Goal: Transaction & Acquisition: Purchase product/service

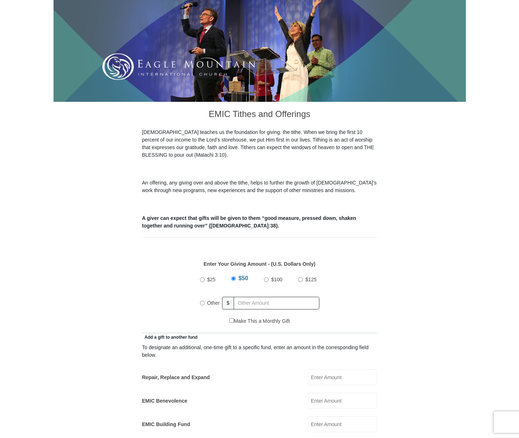
scroll to position [101, 0]
click at [201, 301] on input "Other" at bounding box center [202, 303] width 5 height 5
radio input "true"
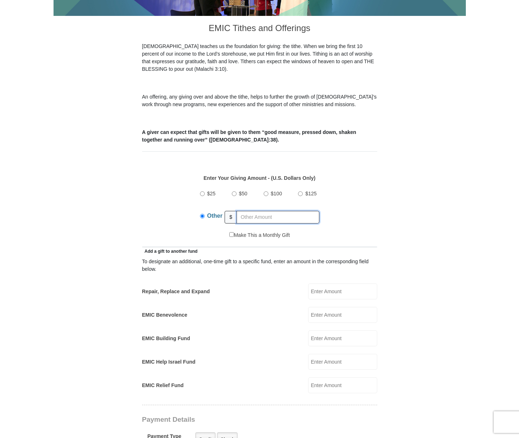
scroll to position [189, 0]
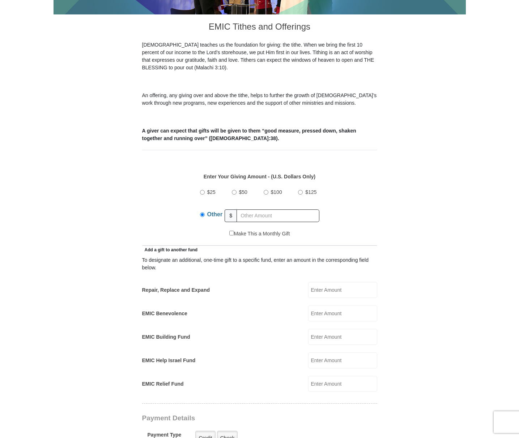
click at [329, 353] on input "EMIC Help Israel Fund" at bounding box center [342, 361] width 69 height 16
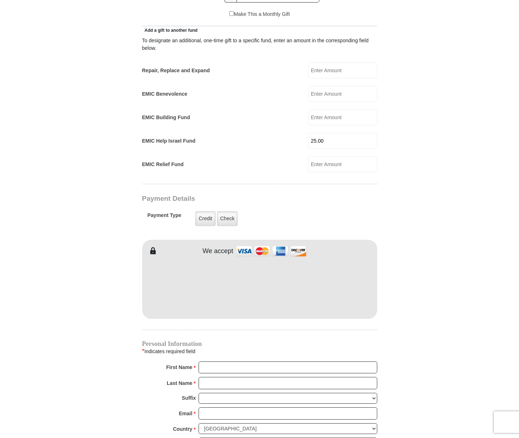
scroll to position [409, 0]
type input "25.00"
click at [203, 211] on label "Credit" at bounding box center [205, 218] width 20 height 15
click at [0, 0] on input "Credit" at bounding box center [0, 0] width 0 height 0
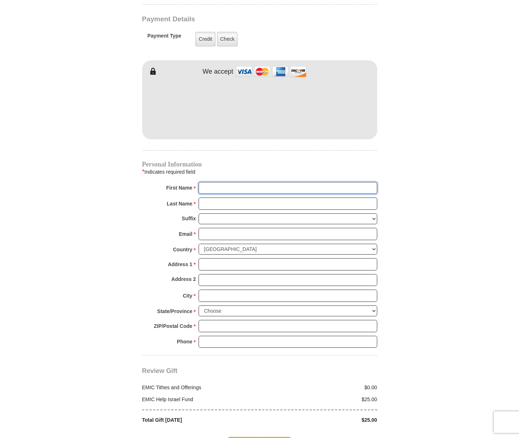
scroll to position [588, 0]
click at [366, 182] on input "First Name *" at bounding box center [287, 188] width 179 height 12
type input "[PERSON_NAME]"
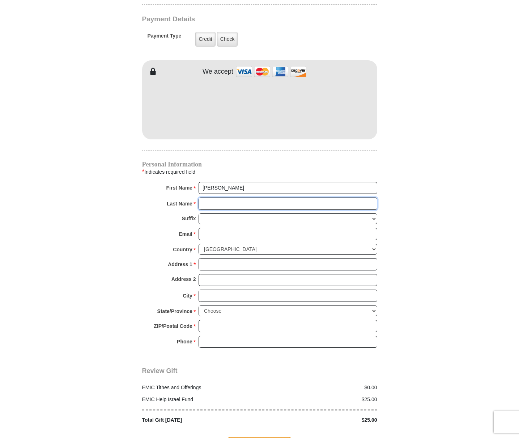
type input "[PERSON_NAME]"
type input "[EMAIL_ADDRESS][DOMAIN_NAME]"
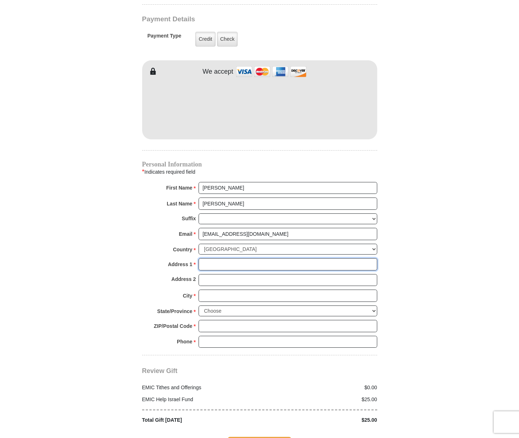
type input "[STREET_ADDRESS]"
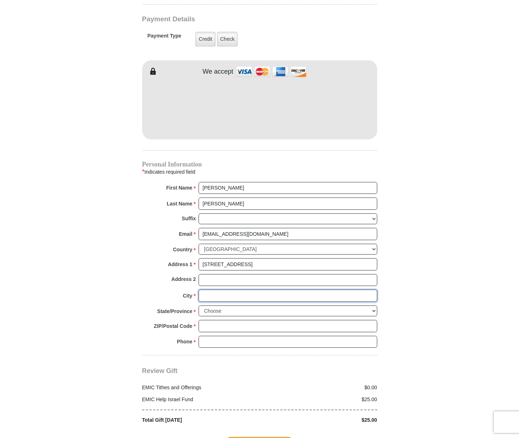
type input "[GEOGRAPHIC_DATA]"
select select "NM"
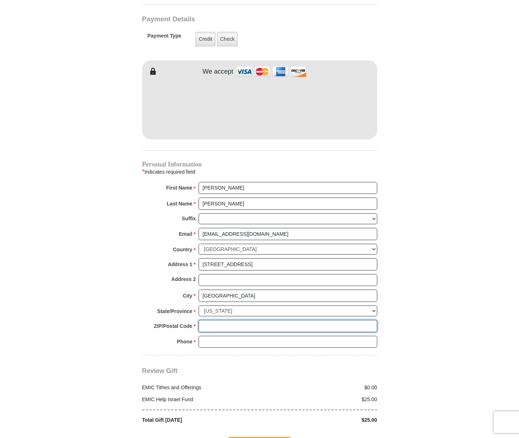
type input "87402"
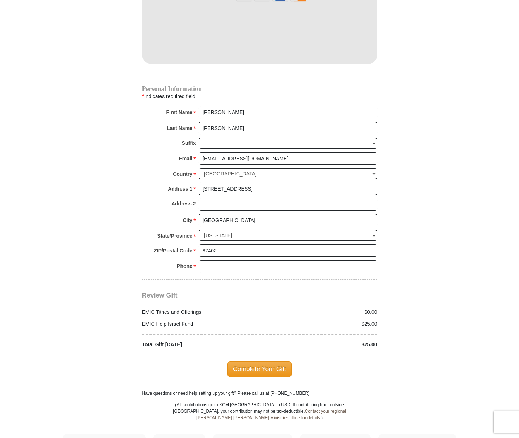
scroll to position [666, 0]
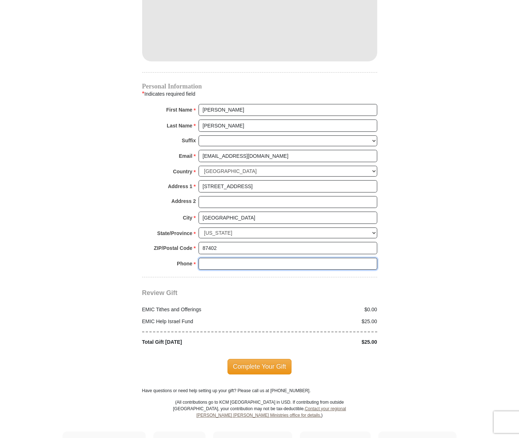
drag, startPoint x: 206, startPoint y: 247, endPoint x: 138, endPoint y: 246, distance: 67.9
type input "5053267717"
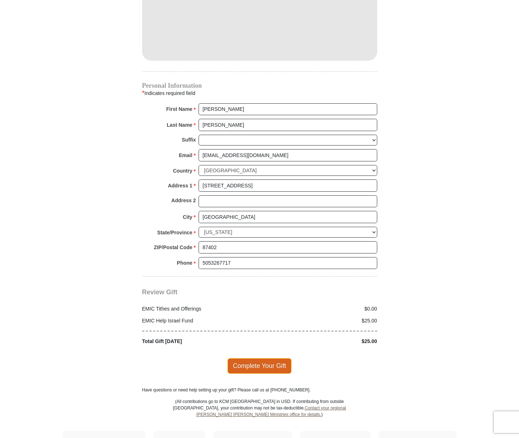
click at [265, 359] on span "Complete Your Gift" at bounding box center [259, 366] width 64 height 15
